Goal: Task Accomplishment & Management: Use online tool/utility

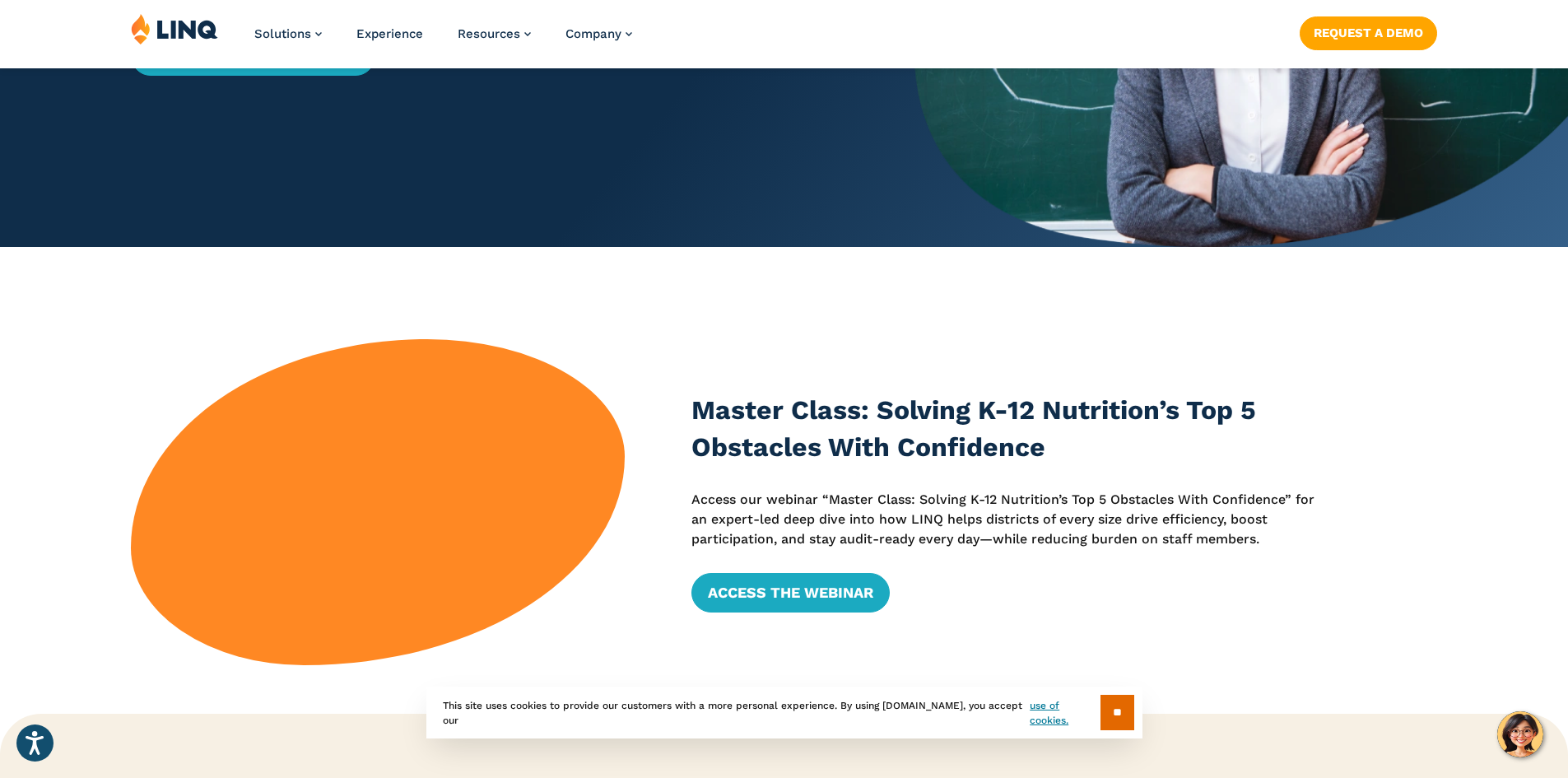
scroll to position [412, 0]
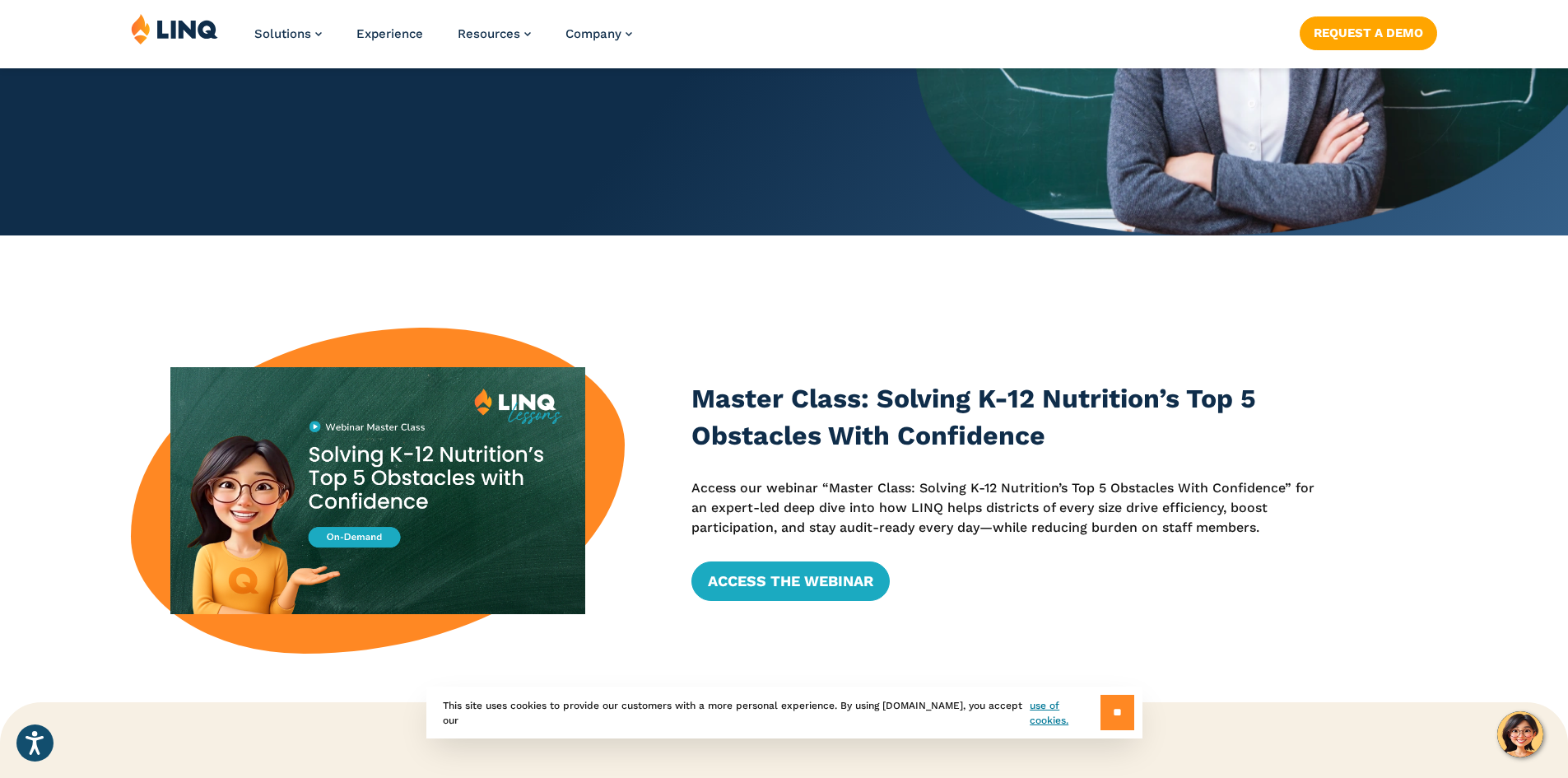
click at [1123, 707] on input "**" at bounding box center [1117, 712] width 34 height 35
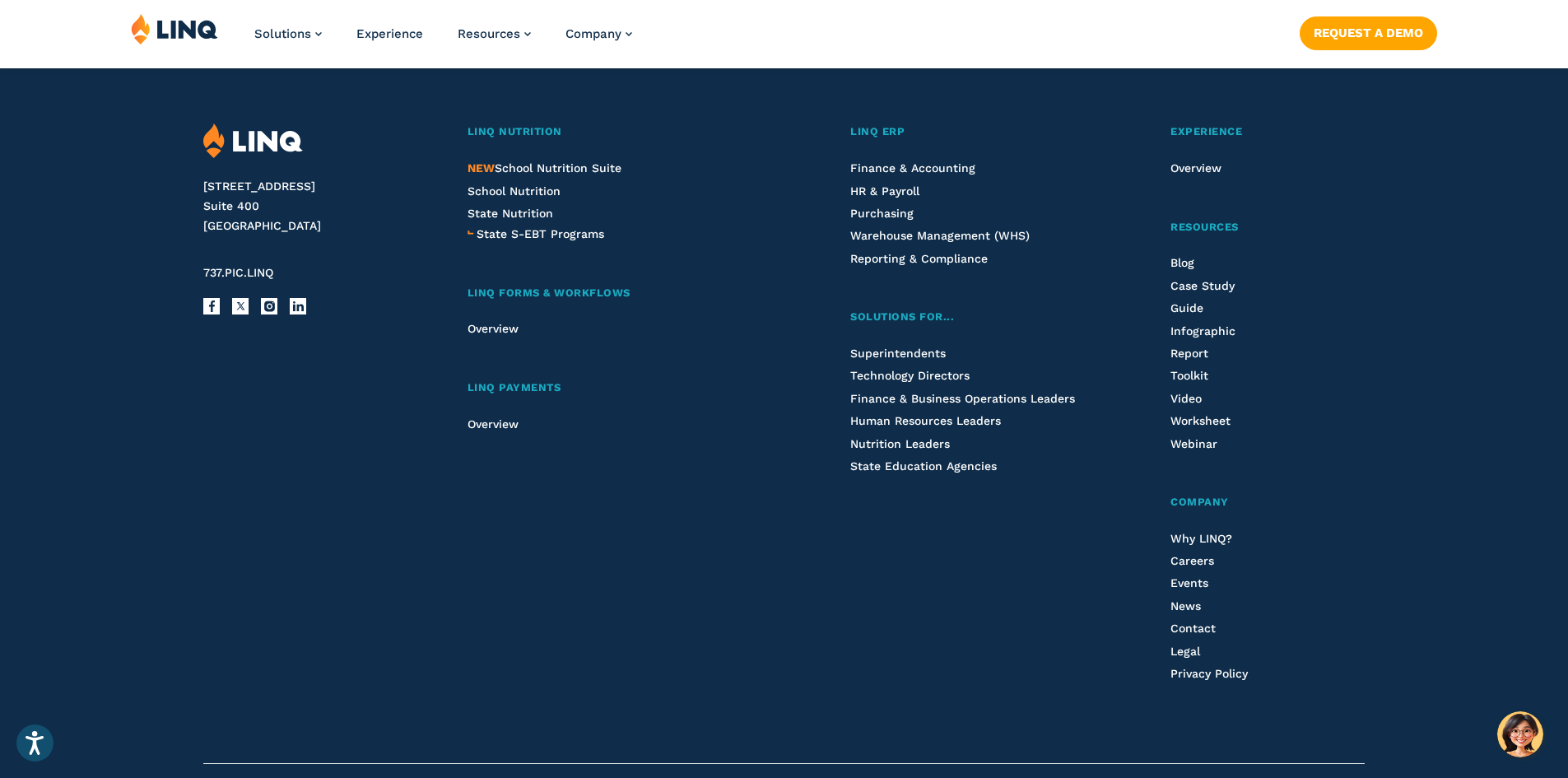
scroll to position [4279, 0]
click at [546, 164] on span "NEW School Nutrition Suite" at bounding box center [544, 165] width 154 height 13
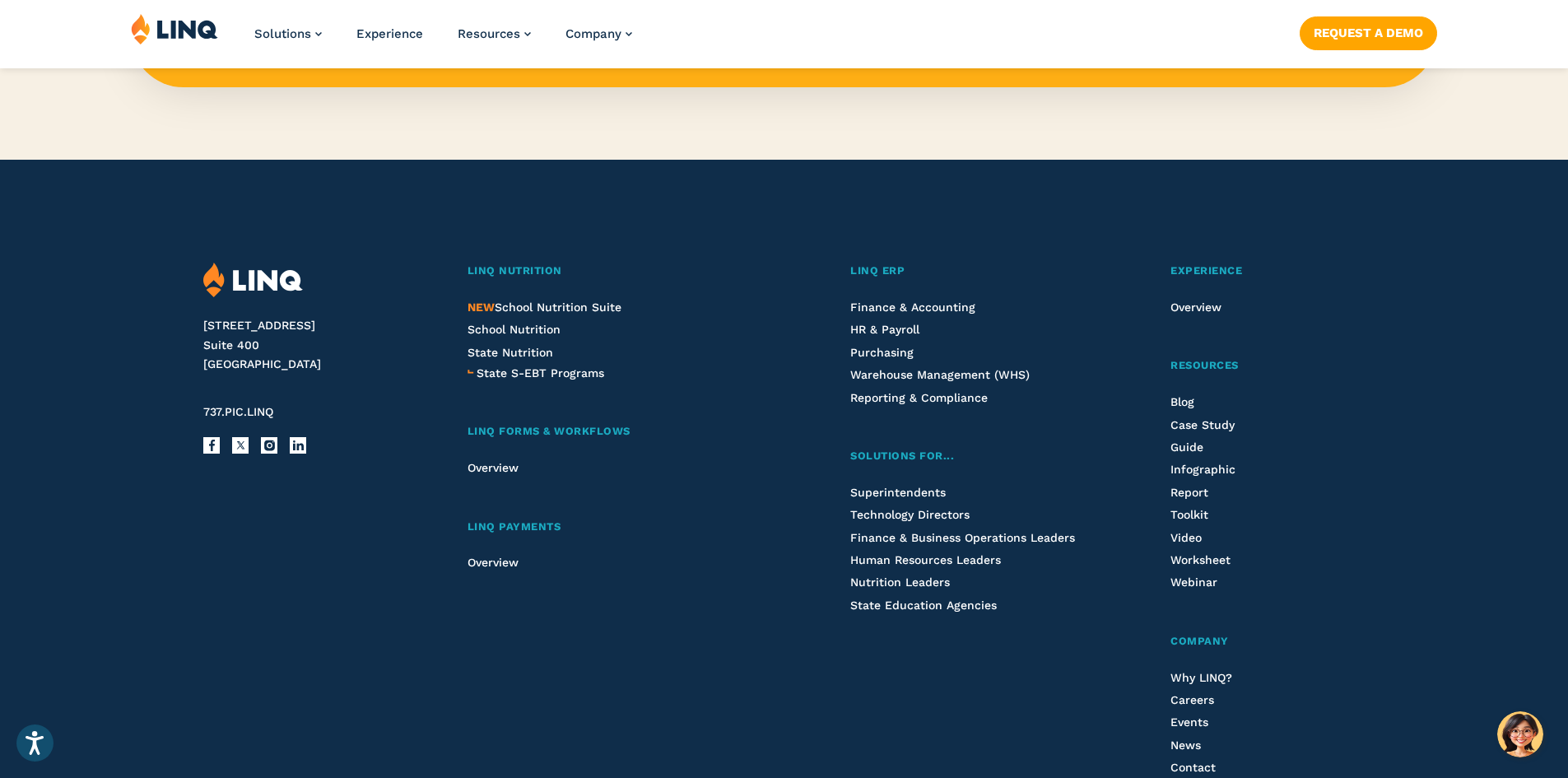
scroll to position [1810, 0]
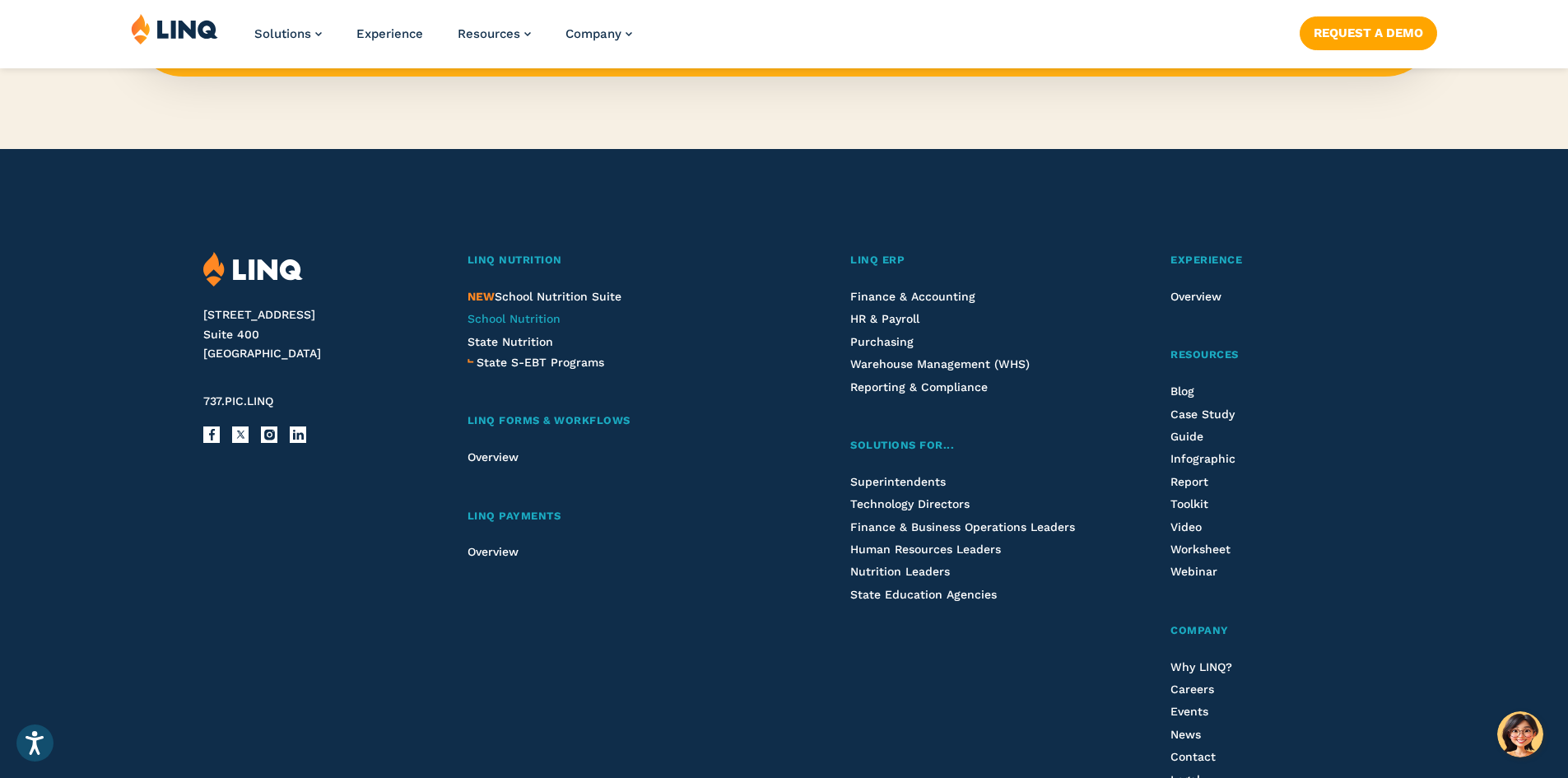
click at [531, 318] on span "School Nutrition" at bounding box center [513, 318] width 93 height 13
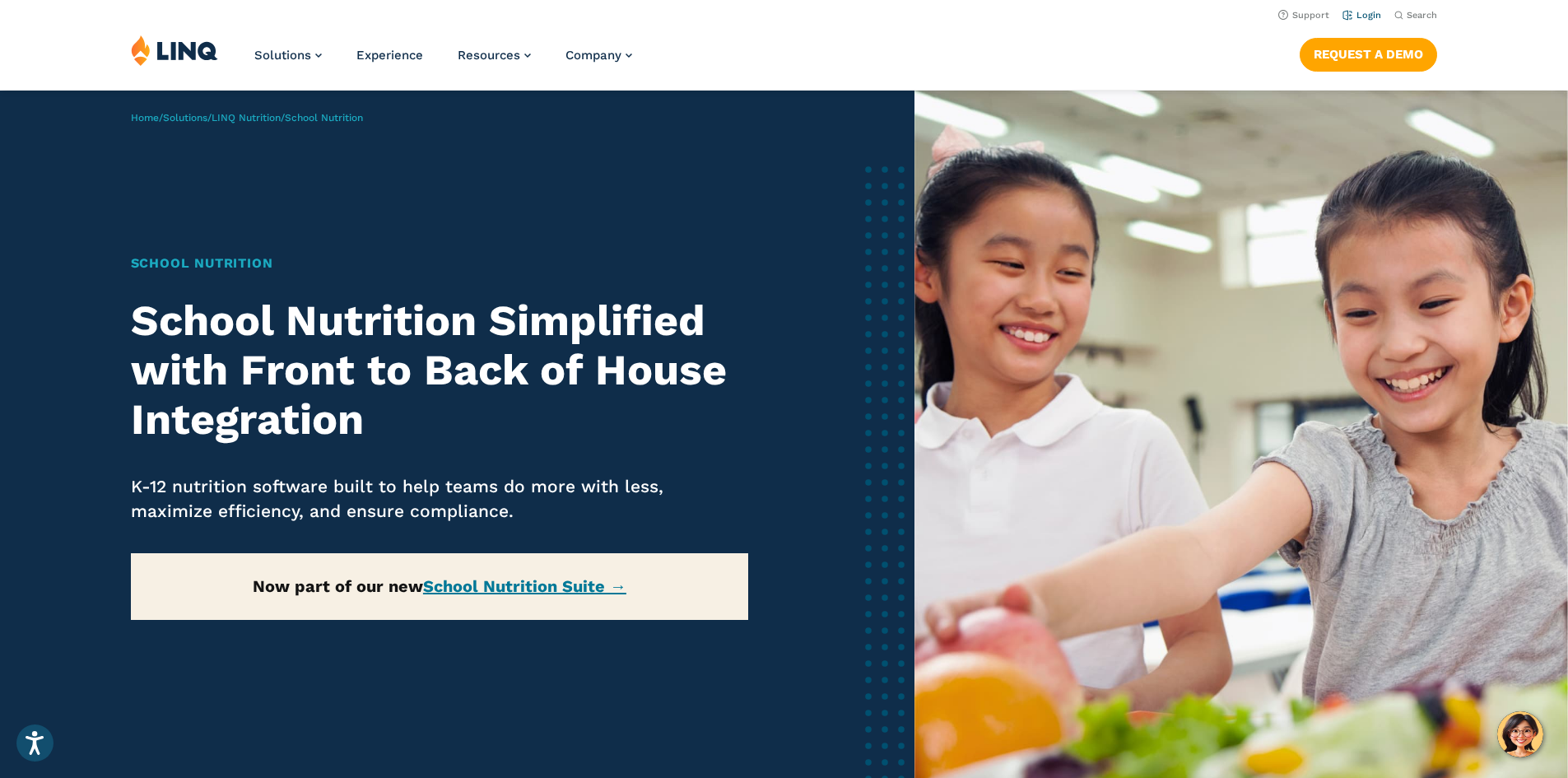
click at [1358, 12] on link "Login" at bounding box center [1361, 15] width 39 height 10
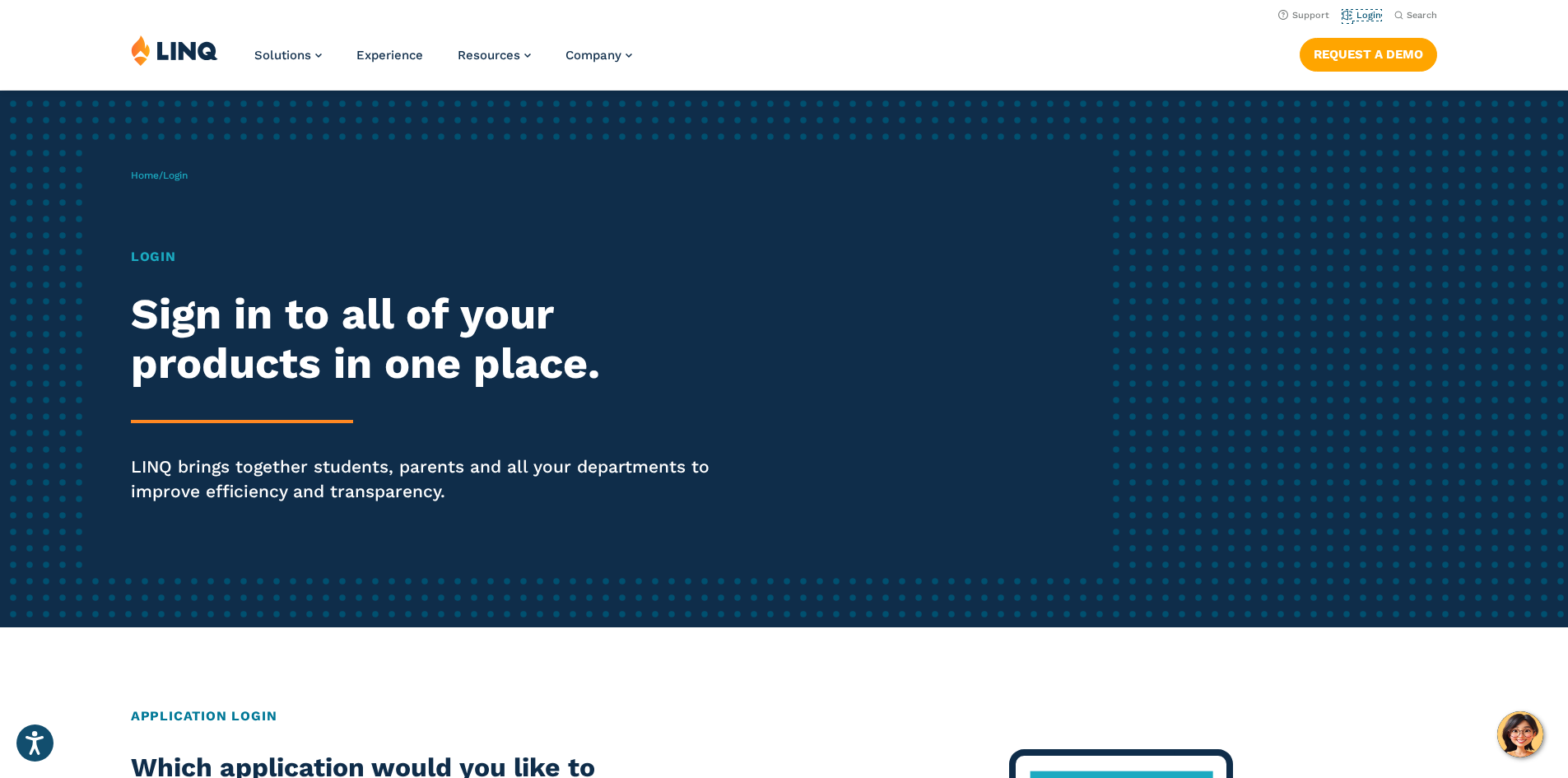
click at [1358, 12] on link "Login" at bounding box center [1361, 15] width 39 height 10
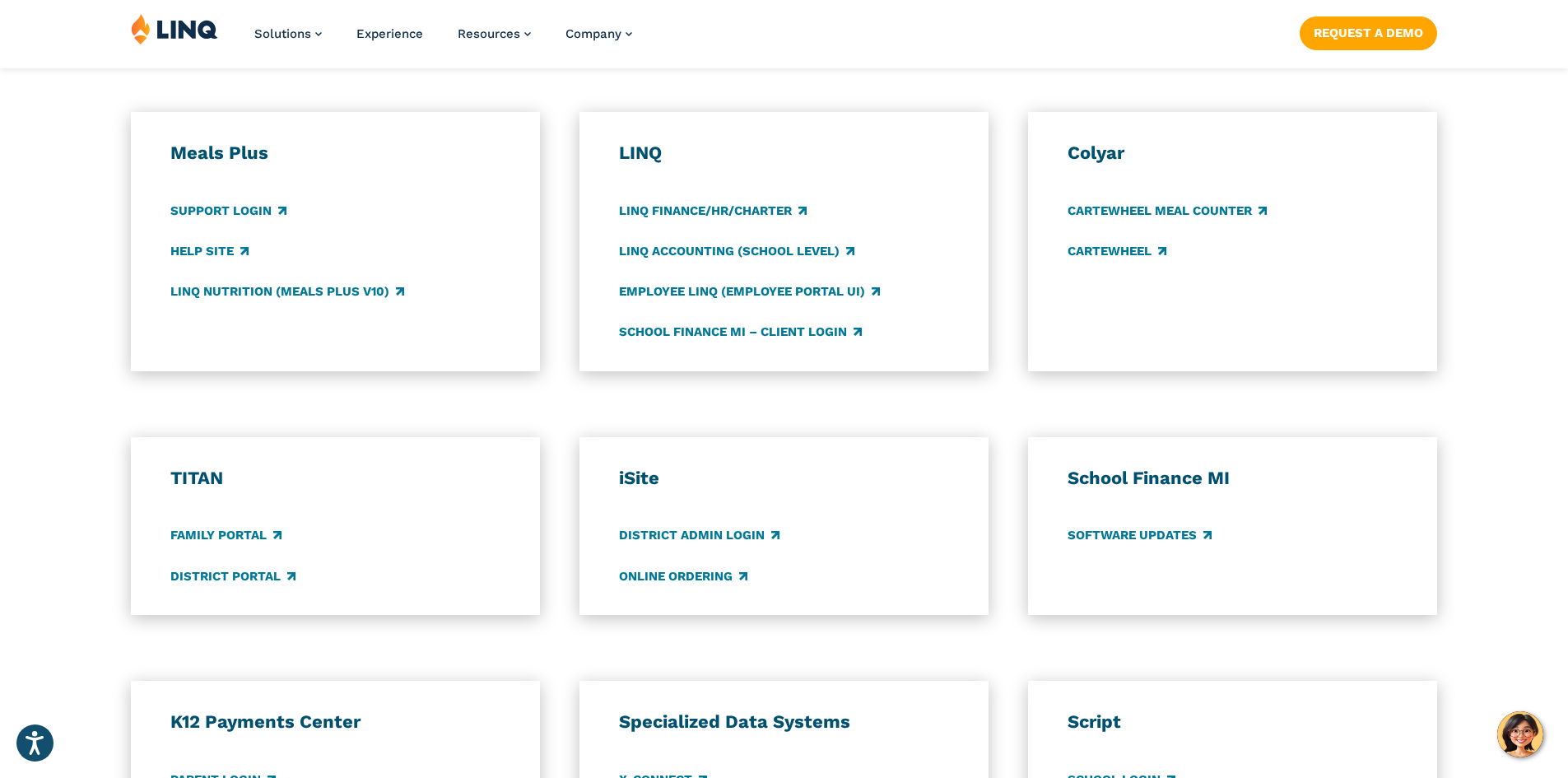
scroll to position [905, 0]
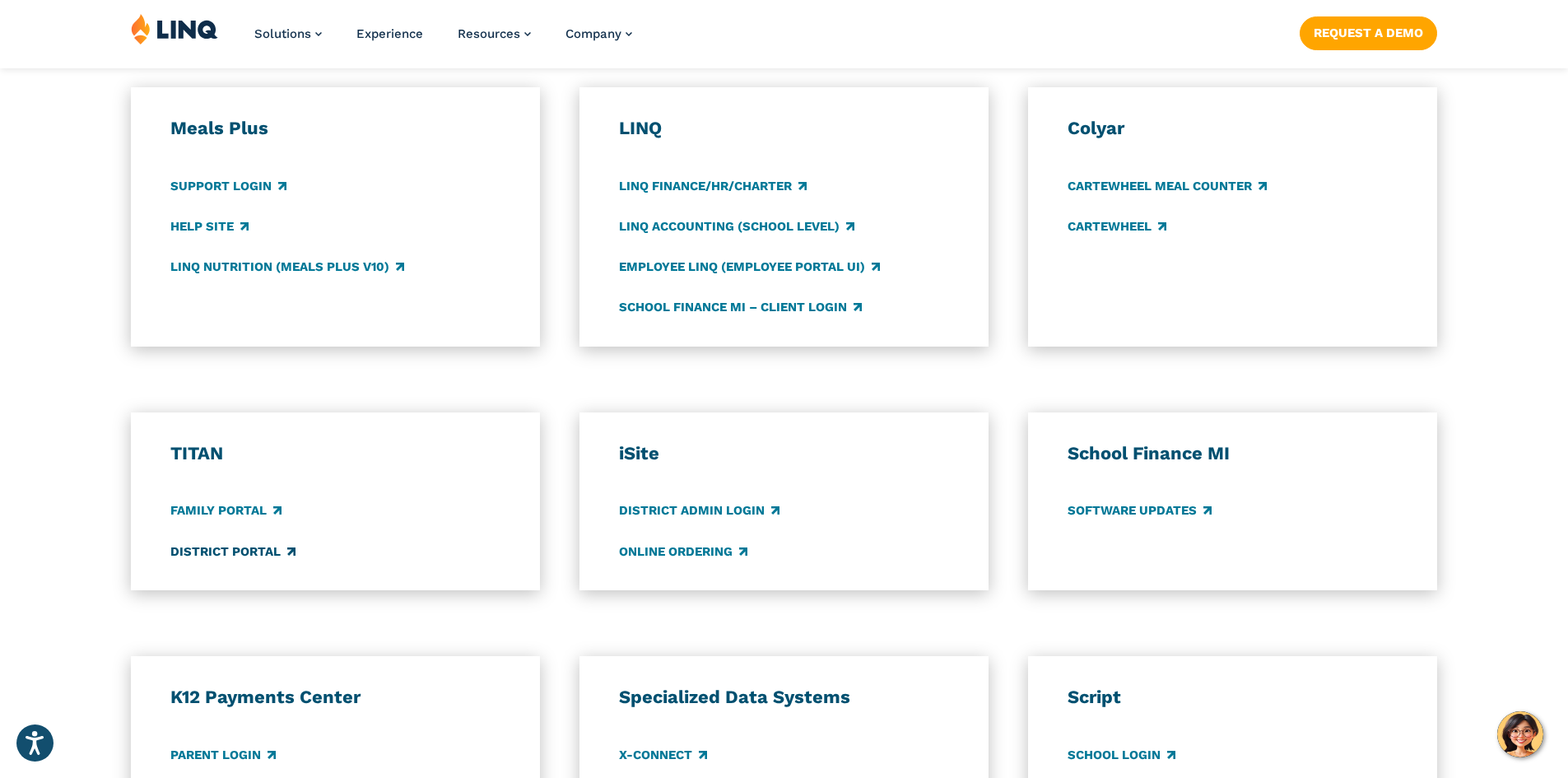
click at [245, 548] on link "District Portal" at bounding box center [233, 551] width 125 height 18
